Goal: Communication & Community: Answer question/provide support

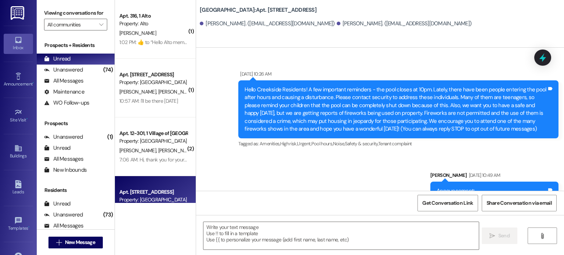
scroll to position [18676, 0]
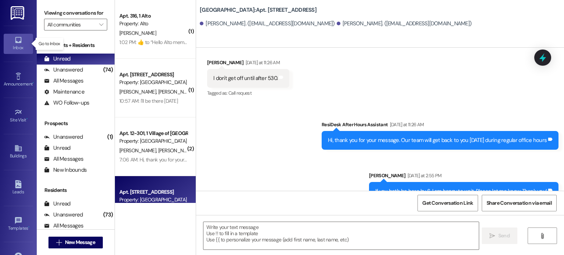
click at [14, 44] on icon at bounding box center [18, 40] width 8 height 8
click at [58, 25] on input "All communities" at bounding box center [71, 25] width 48 height 12
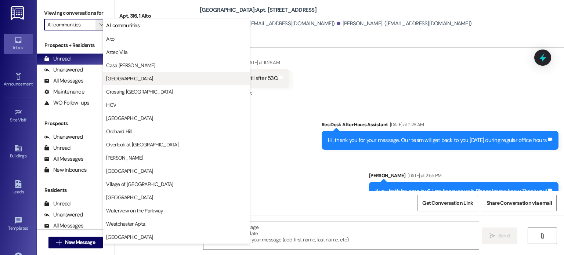
click at [109, 77] on span "[GEOGRAPHIC_DATA]" at bounding box center [129, 78] width 47 height 7
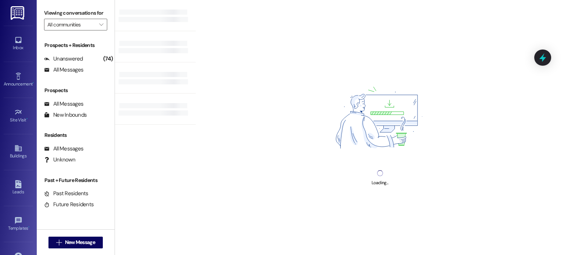
type input "[GEOGRAPHIC_DATA]"
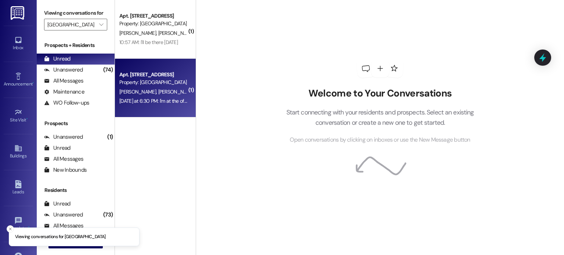
click at [126, 81] on div "Property: [GEOGRAPHIC_DATA]" at bounding box center [153, 83] width 68 height 8
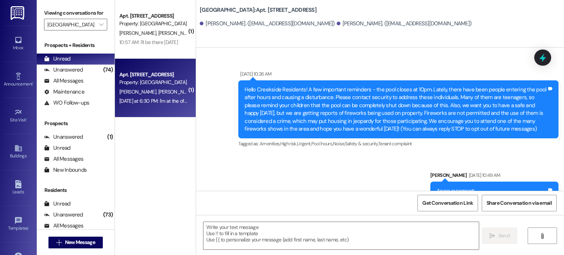
scroll to position [18687, 0]
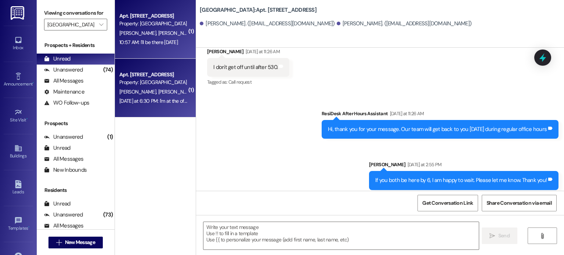
click at [138, 38] on div "10:57 AM: I'll be there [DATE] 10:57 AM: I'll be there [DATE]" at bounding box center [153, 42] width 69 height 9
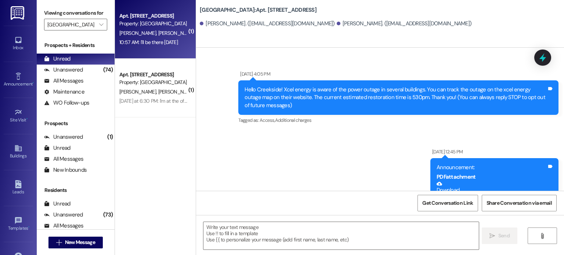
scroll to position [15487, 0]
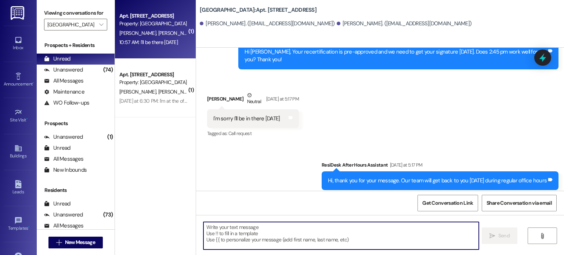
click at [209, 226] on textarea at bounding box center [340, 236] width 275 height 28
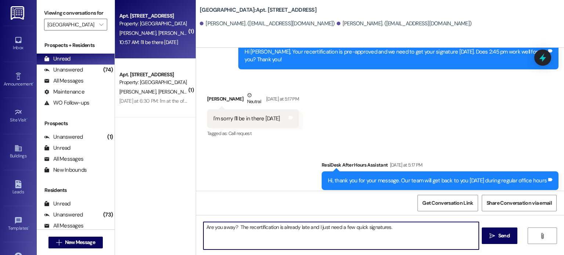
drag, startPoint x: 235, startPoint y: 228, endPoint x: 199, endPoint y: 227, distance: 36.3
click at [203, 227] on textarea "Are you away? The recertification is already late and I just need a few quick s…" at bounding box center [340, 236] width 275 height 28
click at [416, 227] on textarea "Sorry to be a pest, [PERSON_NAME]. The recertification is already late and I ju…" at bounding box center [340, 236] width 275 height 28
paste textarea "Are you away?"
type textarea "Sorry to be a pest, [PERSON_NAME]. The recertification is already late and I ju…"
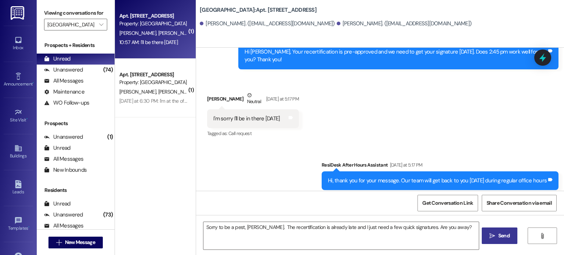
click at [495, 237] on span " Send" at bounding box center [499, 236] width 23 height 8
